Goal: Book appointment/travel/reservation

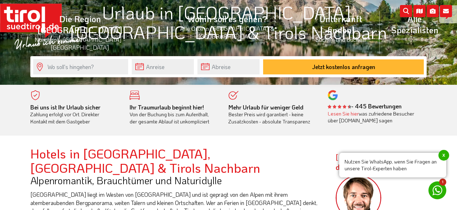
scroll to position [74, 0]
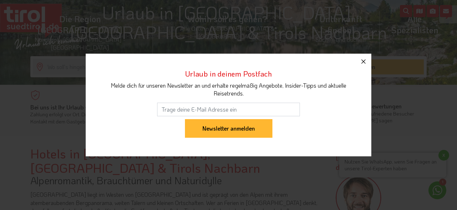
click at [363, 63] on icon "button" at bounding box center [363, 61] width 9 height 9
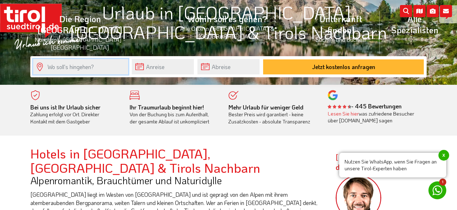
click at [81, 67] on input "text" at bounding box center [80, 66] width 95 height 15
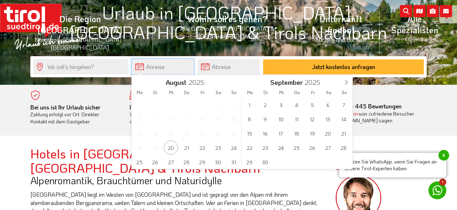
click at [150, 69] on input "text" at bounding box center [163, 66] width 62 height 15
click at [282, 122] on span "10" at bounding box center [281, 119] width 14 height 14
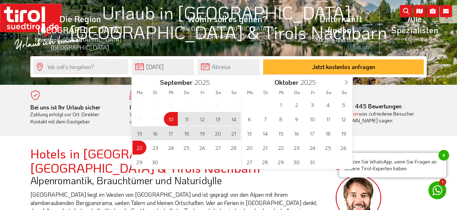
click at [141, 149] on span "22" at bounding box center [139, 147] width 14 height 14
type input "[DATE]"
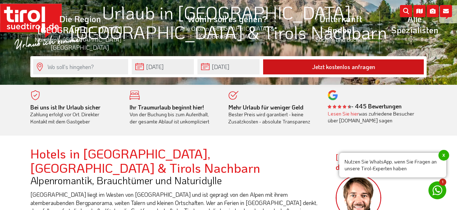
click at [346, 69] on button "Jetzt kostenlos anfragen" at bounding box center [343, 66] width 161 height 15
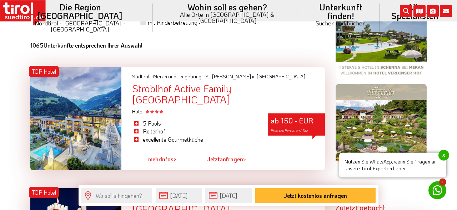
scroll to position [520, 0]
